Goal: Transaction & Acquisition: Purchase product/service

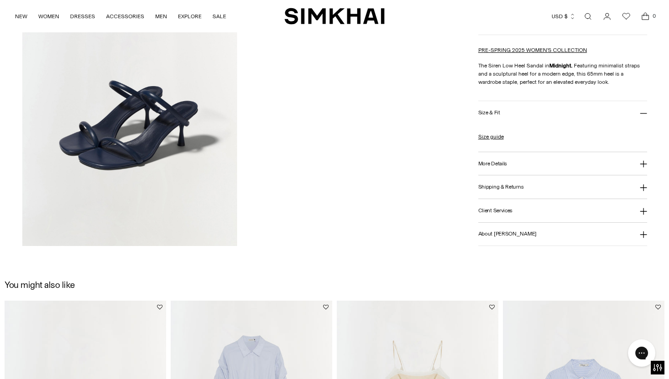
scroll to position [806, 0]
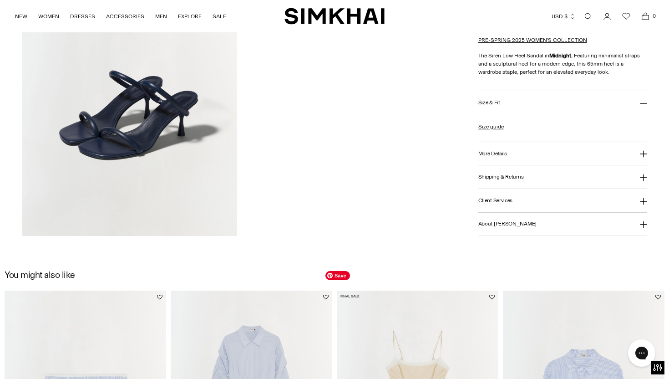
click at [0, 0] on img "Fifi Dress" at bounding box center [0, 0] width 0 height 0
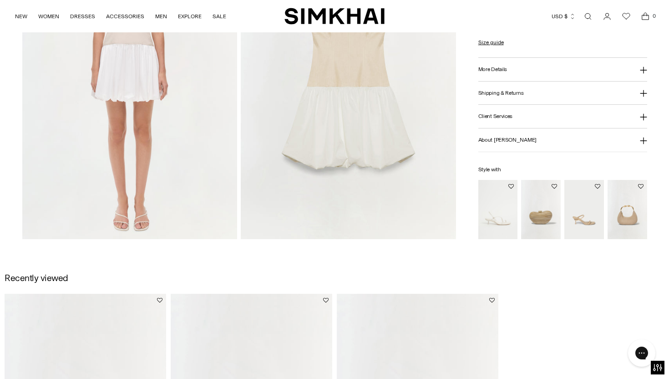
scroll to position [804, 0]
